Goal: Transaction & Acquisition: Purchase product/service

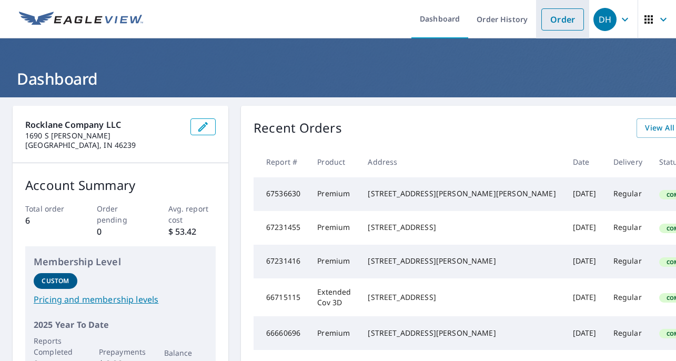
click at [558, 21] on link "Order" at bounding box center [563, 19] width 43 height 22
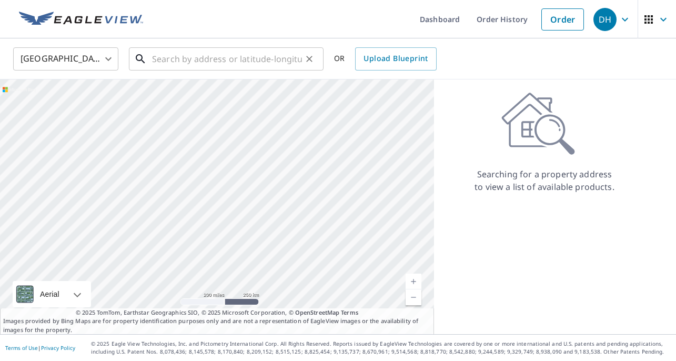
click at [238, 64] on input "text" at bounding box center [227, 58] width 150 height 29
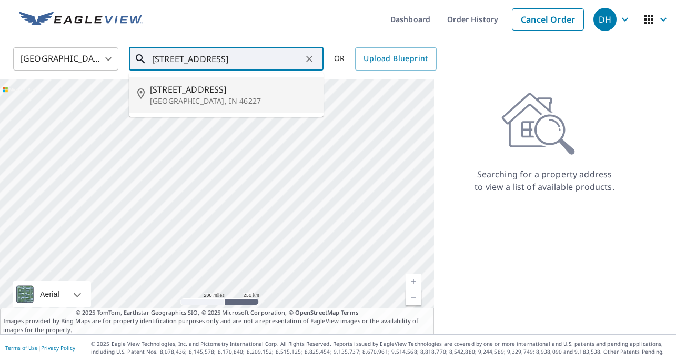
click at [165, 88] on span "[STREET_ADDRESS]" at bounding box center [232, 89] width 165 height 13
type input "[STREET_ADDRESS]"
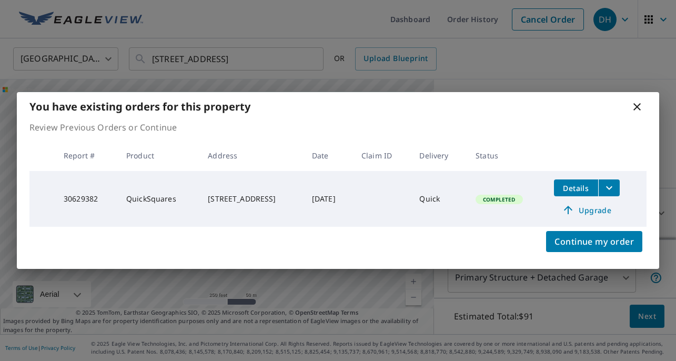
click at [587, 190] on span "Details" at bounding box center [577, 188] width 32 height 10
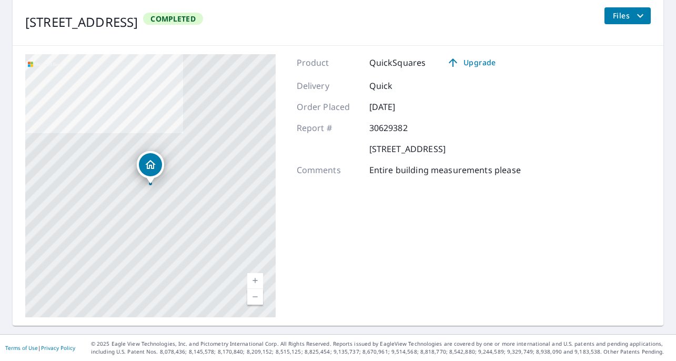
scroll to position [130, 0]
click at [645, 12] on icon "filesDropdownBtn-30629382" at bounding box center [640, 16] width 13 height 13
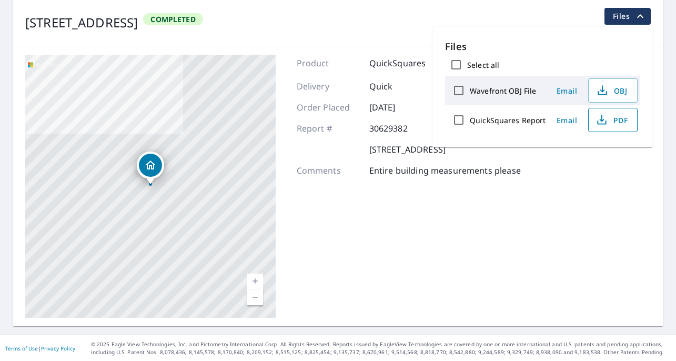
click at [614, 121] on span "PDF" at bounding box center [612, 120] width 34 height 13
click at [642, 15] on icon "filesDropdownBtn-30629382" at bounding box center [640, 16] width 6 height 4
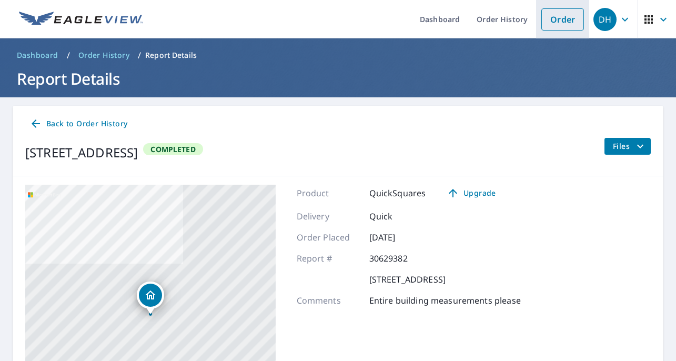
scroll to position [0, 0]
click at [572, 17] on link "Order" at bounding box center [563, 19] width 43 height 22
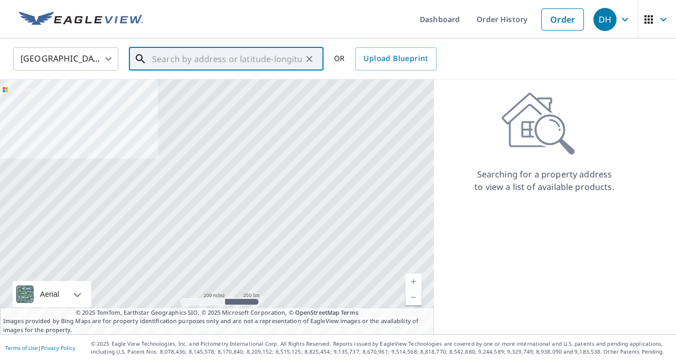
click at [169, 64] on input "text" at bounding box center [227, 58] width 150 height 29
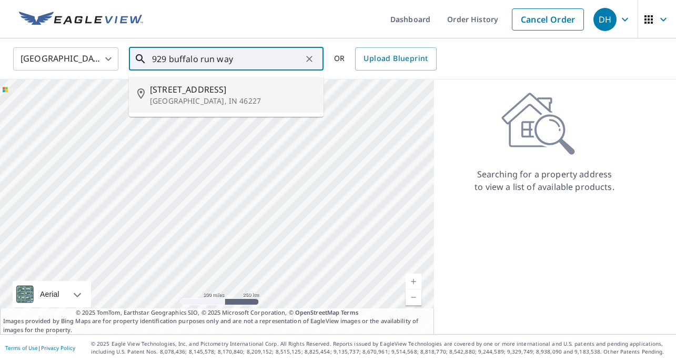
click at [158, 92] on span "[STREET_ADDRESS]" at bounding box center [232, 89] width 165 height 13
type input "[STREET_ADDRESS]"
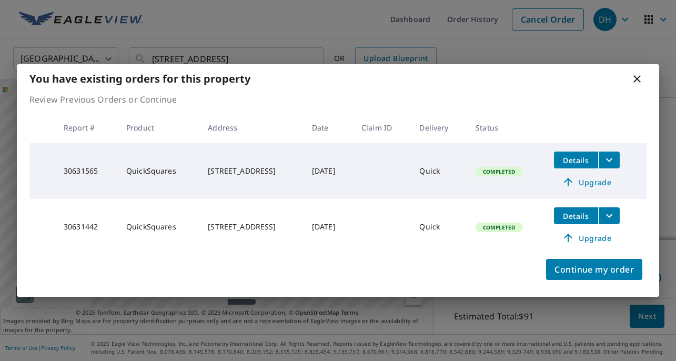
scroll to position [92, 0]
click at [637, 82] on icon at bounding box center [637, 79] width 13 height 13
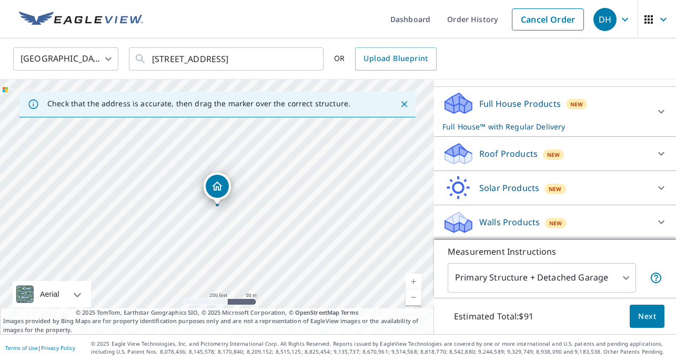
scroll to position [114, 0]
click at [662, 153] on icon at bounding box center [661, 153] width 13 height 13
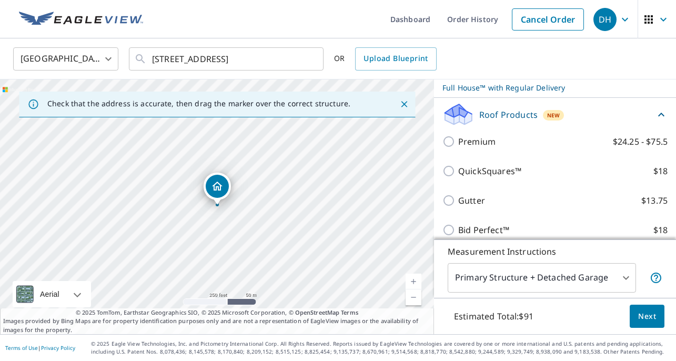
scroll to position [139, 0]
click at [656, 122] on icon at bounding box center [661, 115] width 13 height 13
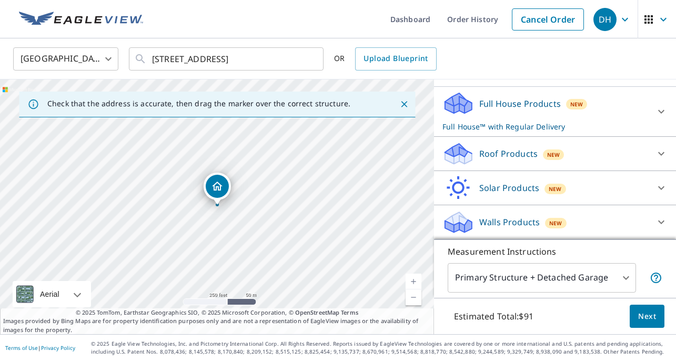
scroll to position [0, 0]
click at [643, 109] on div "Full House Products New Full House™ with Regular Delivery" at bounding box center [546, 111] width 206 height 41
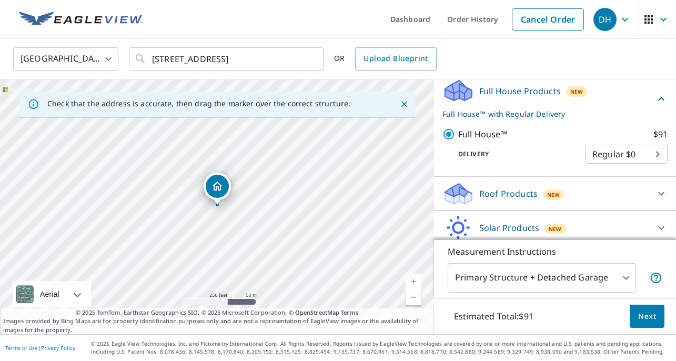
click at [638, 96] on div "Full House Products New Full House™ with Regular Delivery" at bounding box center [549, 98] width 213 height 41
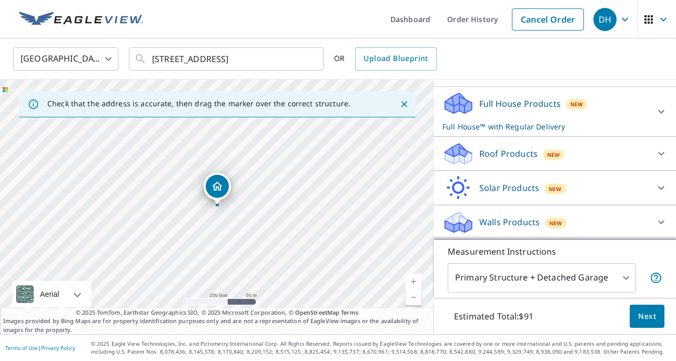
click at [603, 155] on div "Roof Products New" at bounding box center [546, 154] width 206 height 25
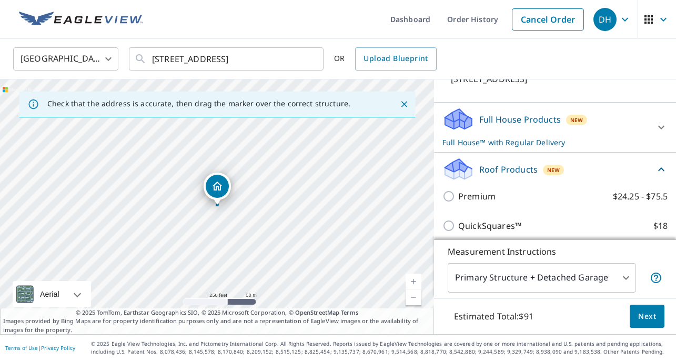
scroll to position [78, 0]
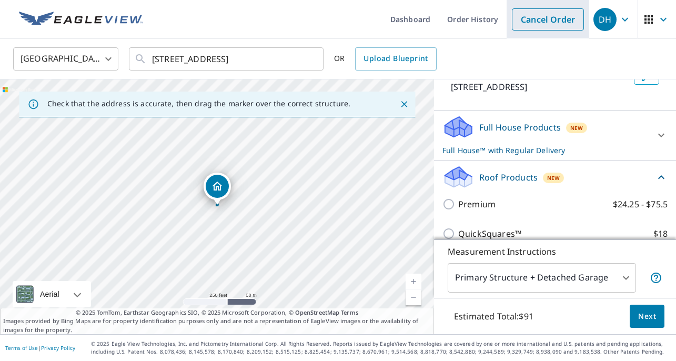
click at [552, 17] on link "Cancel Order" at bounding box center [548, 19] width 72 height 22
